Goal: Task Accomplishment & Management: Manage account settings

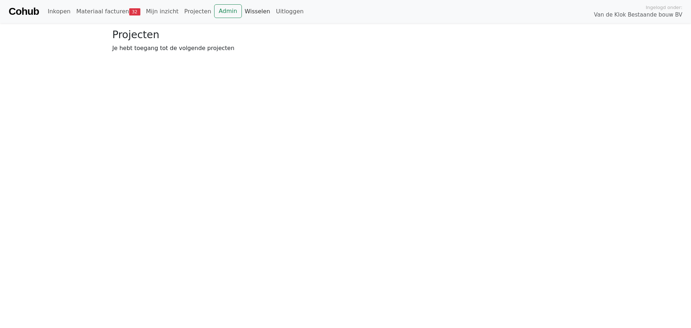
click at [242, 15] on link "Wisselen" at bounding box center [257, 11] width 31 height 14
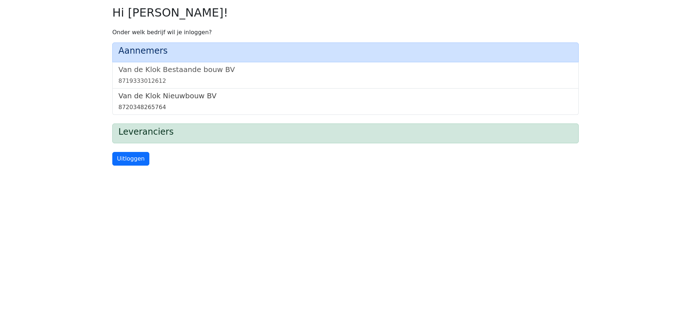
click at [177, 99] on h5 "Van de Klok Nieuwbouw BV" at bounding box center [345, 95] width 454 height 9
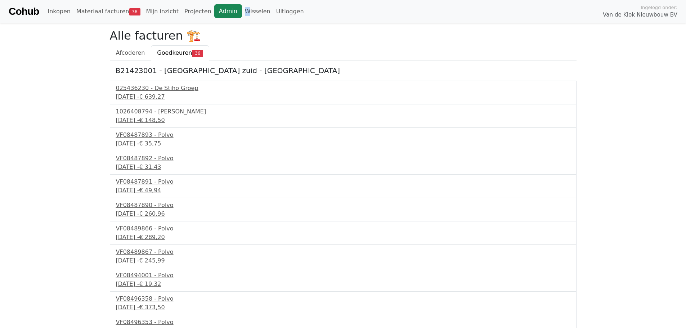
drag, startPoint x: 233, startPoint y: 0, endPoint x: 218, endPoint y: 5, distance: 15.4
click at [218, 5] on div "Cohub Inkopen Materiaal facturen 36 Mijn inzicht Projecten Admin Wisselen Uitlo…" at bounding box center [343, 11] width 686 height 23
click at [218, 5] on link "Admin" at bounding box center [228, 11] width 28 height 14
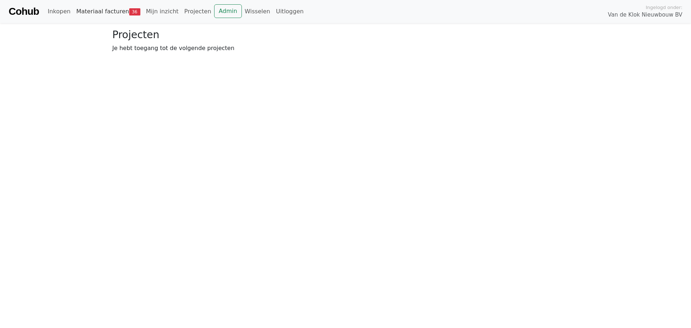
click at [109, 11] on link "Materiaal facturen 36" at bounding box center [108, 11] width 70 height 14
click at [167, 57] on link "Goedkeuren 36" at bounding box center [183, 52] width 58 height 15
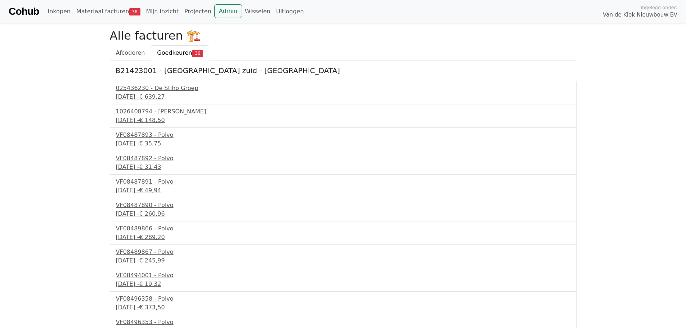
click at [139, 70] on h5 "B21423001 - [GEOGRAPHIC_DATA] zuid - [GEOGRAPHIC_DATA]" at bounding box center [343, 70] width 455 height 9
copy h5 "B21423001"
